Goal: Task Accomplishment & Management: Manage account settings

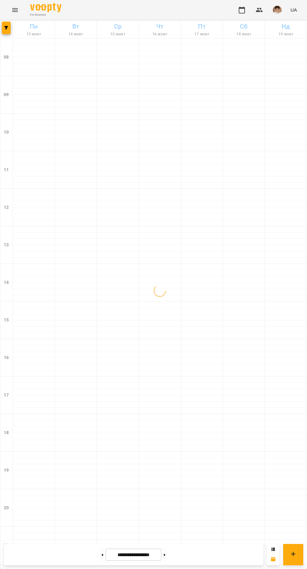
click at [293, 10] on span "UA" at bounding box center [293, 10] width 7 height 7
click at [279, 52] on div "Русский" at bounding box center [282, 46] width 32 height 11
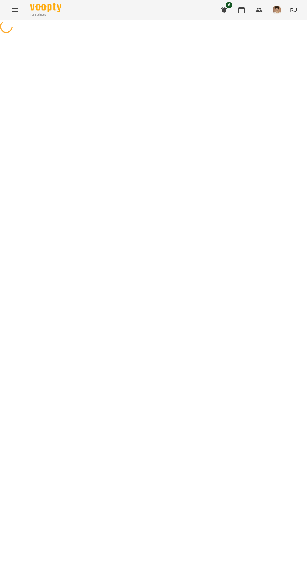
click at [278, 10] on img "button" at bounding box center [276, 10] width 9 height 9
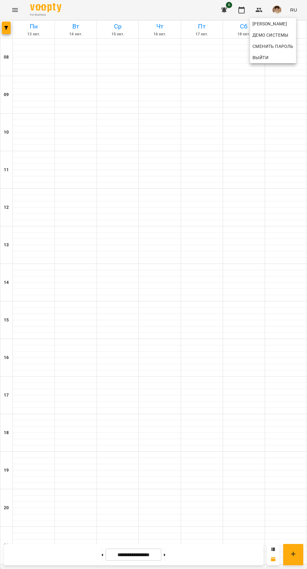
click at [206, 65] on div at bounding box center [153, 284] width 307 height 569
click at [292, 24] on h6 "Вс" at bounding box center [286, 27] width 40 height 10
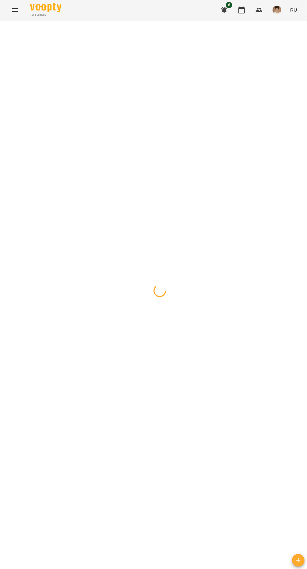
click at [292, 10] on span "RU" at bounding box center [293, 10] width 7 height 7
click at [276, 36] on div "Українська" at bounding box center [282, 35] width 32 height 11
click at [277, 10] on img "button" at bounding box center [277, 10] width 9 height 9
click at [252, 56] on button "Вийти" at bounding box center [272, 57] width 45 height 11
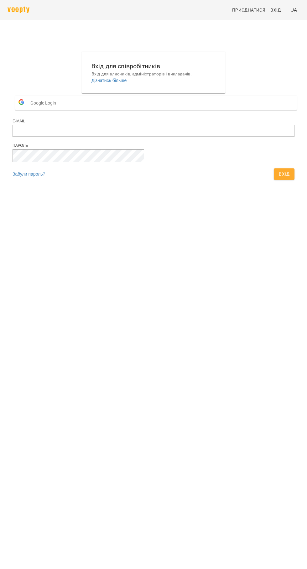
click at [140, 110] on button "Google Login" at bounding box center [156, 103] width 282 height 14
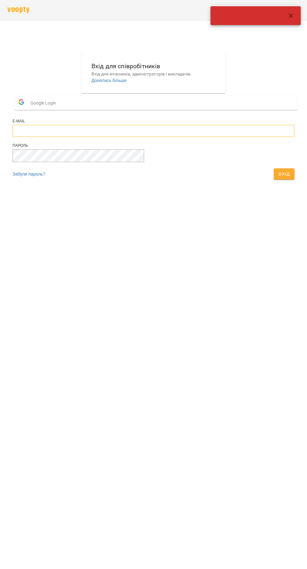
click at [142, 137] on input "email" at bounding box center [154, 131] width 282 height 12
type input "**********"
click at [274, 168] on button "Вхід" at bounding box center [284, 173] width 21 height 11
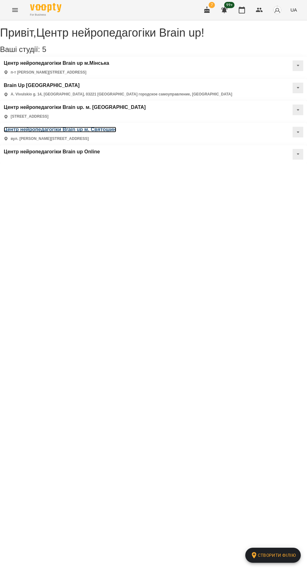
click at [116, 127] on h3 "Центр нейропедагогіки Brain up м. Святошин" at bounding box center [60, 130] width 112 height 6
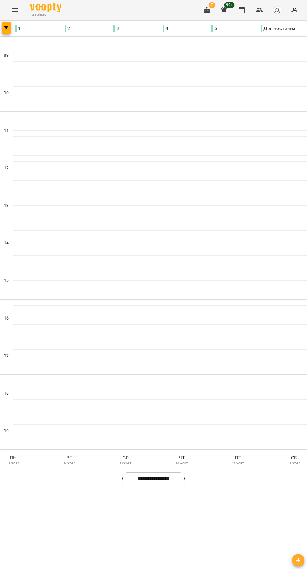
click at [121, 485] on button at bounding box center [122, 478] width 2 height 14
type input "**********"
click at [277, 10] on img "button" at bounding box center [277, 10] width 9 height 9
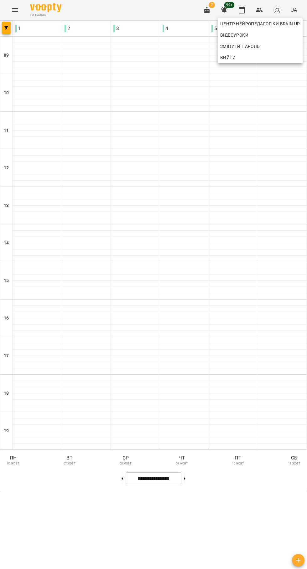
click at [233, 59] on span "Вийти" at bounding box center [227, 58] width 15 height 8
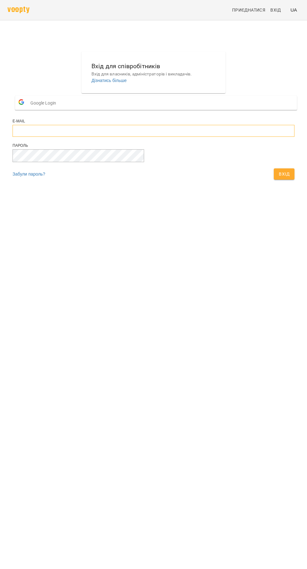
click at [119, 137] on input "email" at bounding box center [154, 131] width 282 height 12
type input "**********"
click at [274, 168] on button "Вхід" at bounding box center [284, 173] width 21 height 11
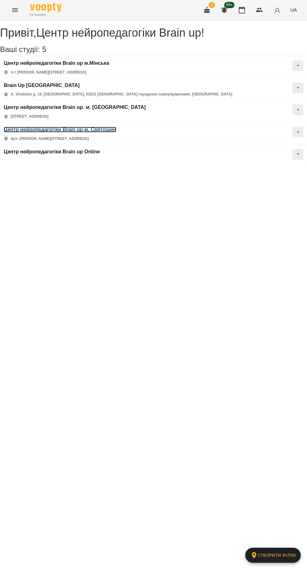
click at [116, 127] on h3 "Центр нейропедагогіки Brain up м. Святошин" at bounding box center [60, 130] width 112 height 6
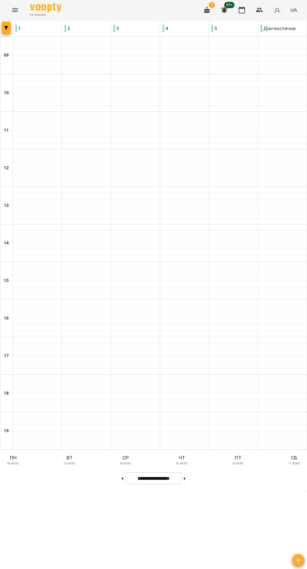
click at [278, 10] on img "button" at bounding box center [277, 10] width 9 height 9
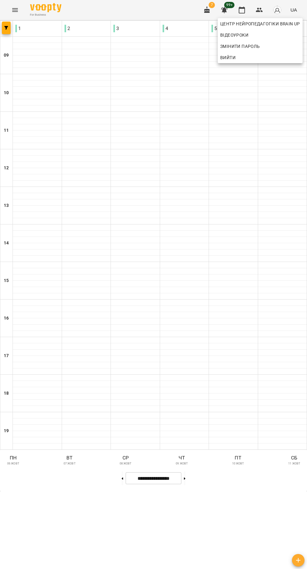
click at [262, 61] on span "Вийти" at bounding box center [260, 58] width 80 height 8
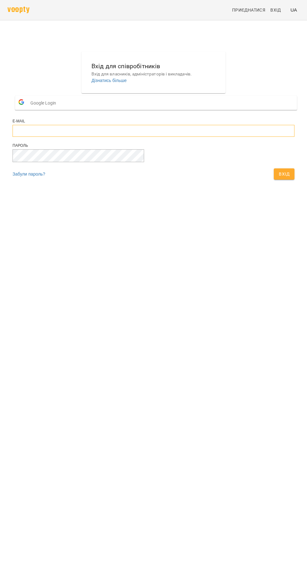
click at [169, 137] on input "email" at bounding box center [154, 131] width 282 height 12
type input "**********"
click at [274, 168] on button "Вхід" at bounding box center [284, 173] width 21 height 11
